Goal: Information Seeking & Learning: Learn about a topic

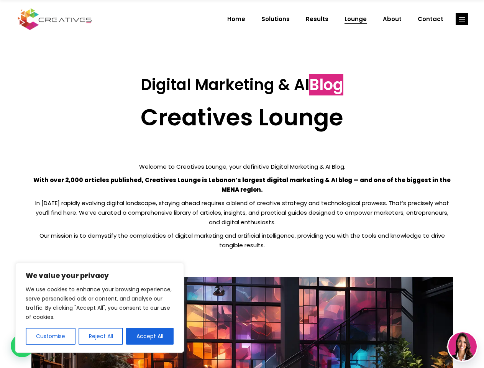
click at [242, 184] on p "With over 2,000 articles published, Creatives Lounge is Lebanon’s largest digit…" at bounding box center [242, 184] width 422 height 19
click at [50, 336] on button "Customise" at bounding box center [51, 336] width 50 height 17
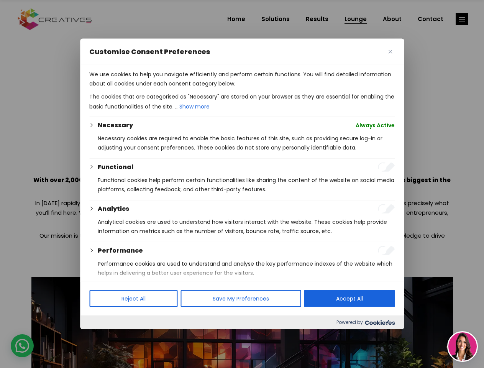
click at [100, 336] on div at bounding box center [242, 184] width 484 height 368
click at [150, 88] on p "We use cookies to help you navigate efficiently and perform certain functions. …" at bounding box center [241, 79] width 305 height 18
click at [462, 19] on div at bounding box center [242, 184] width 484 height 368
click at [463, 347] on img at bounding box center [462, 346] width 28 height 28
